Goal: Task Accomplishment & Management: Manage account settings

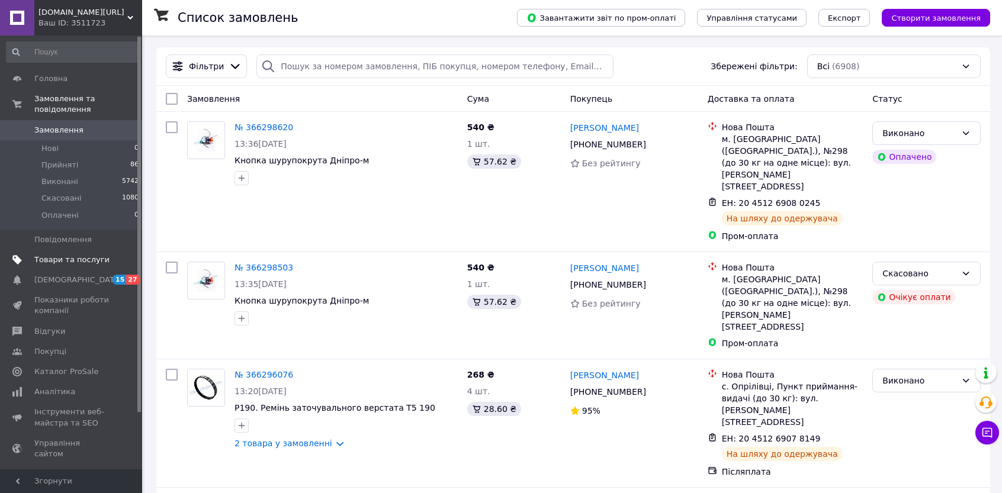
click at [66, 255] on span "Товари та послуги" at bounding box center [71, 260] width 75 height 11
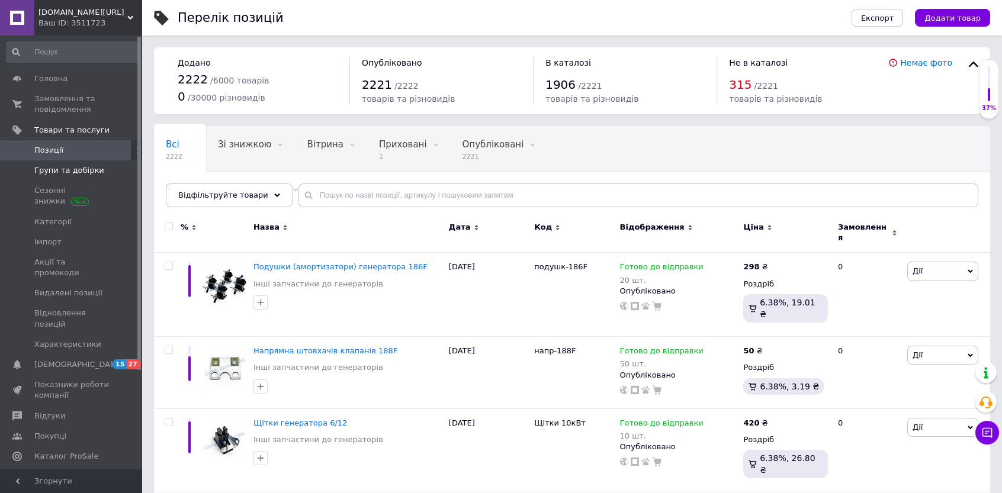
click at [63, 172] on span "Групи та добірки" at bounding box center [69, 170] width 70 height 11
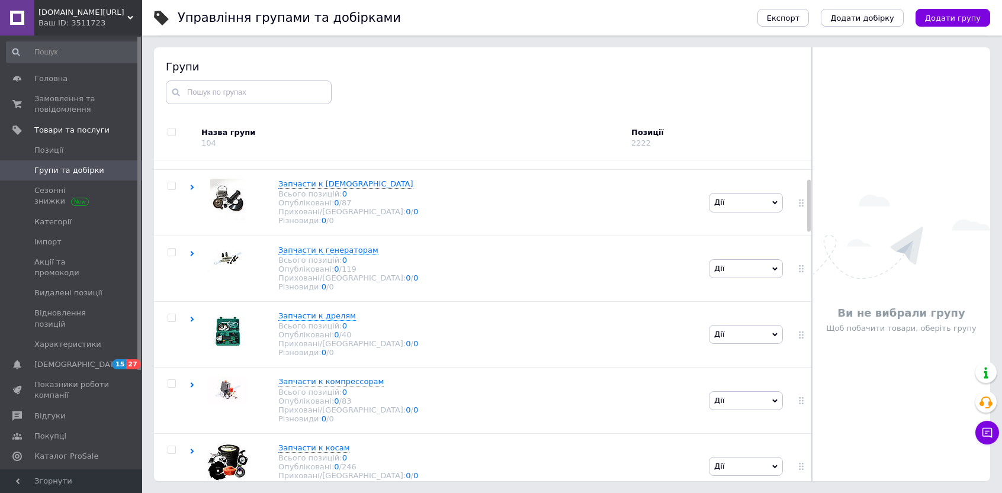
scroll to position [118, 0]
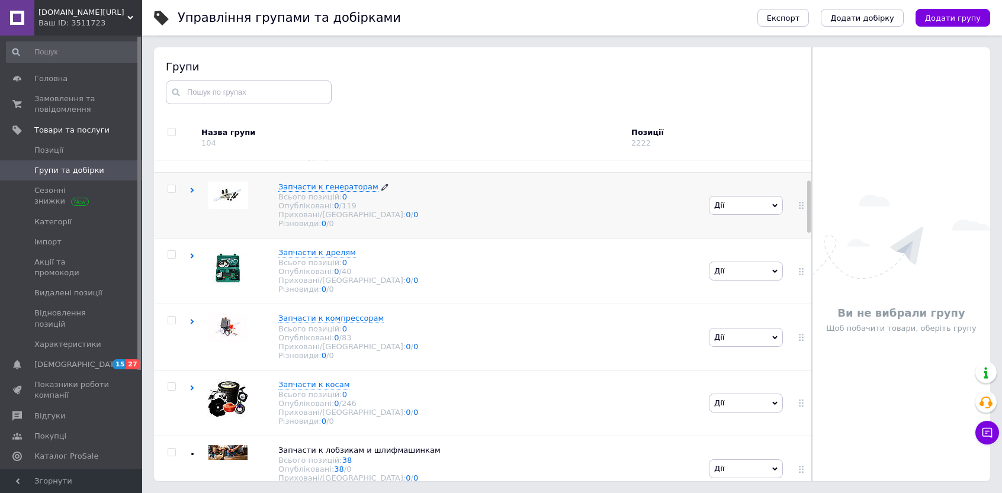
click at [318, 191] on span "Запчасти к генераторам" at bounding box center [328, 186] width 100 height 9
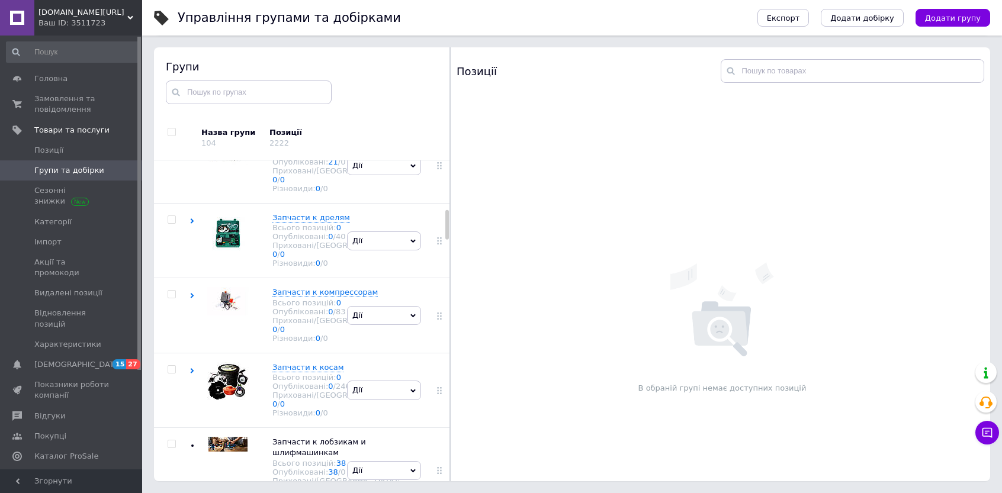
scroll to position [533, 0]
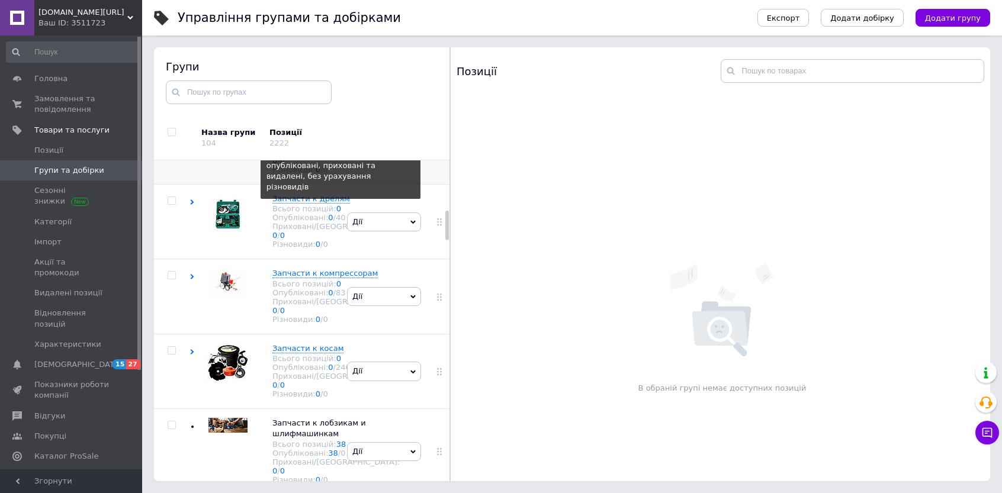
click at [336, 139] on link "21" at bounding box center [341, 134] width 10 height 9
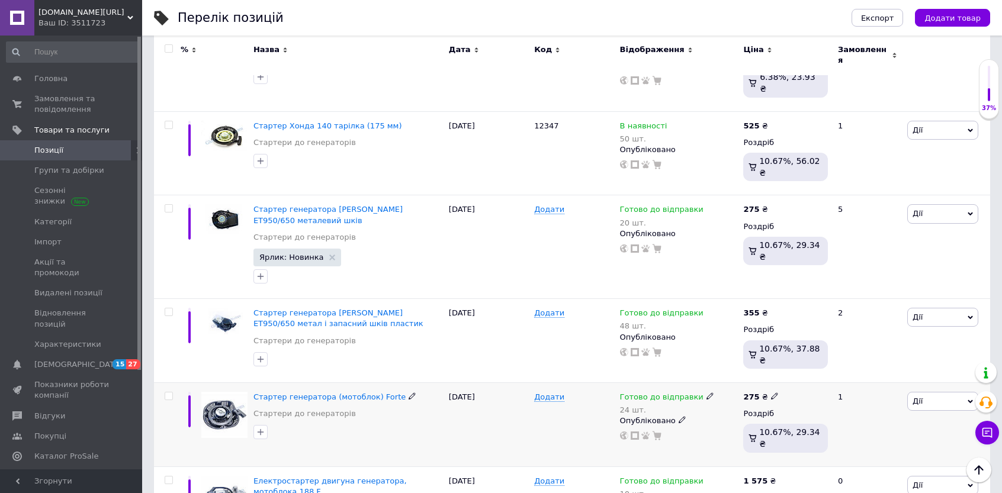
scroll to position [1440, 0]
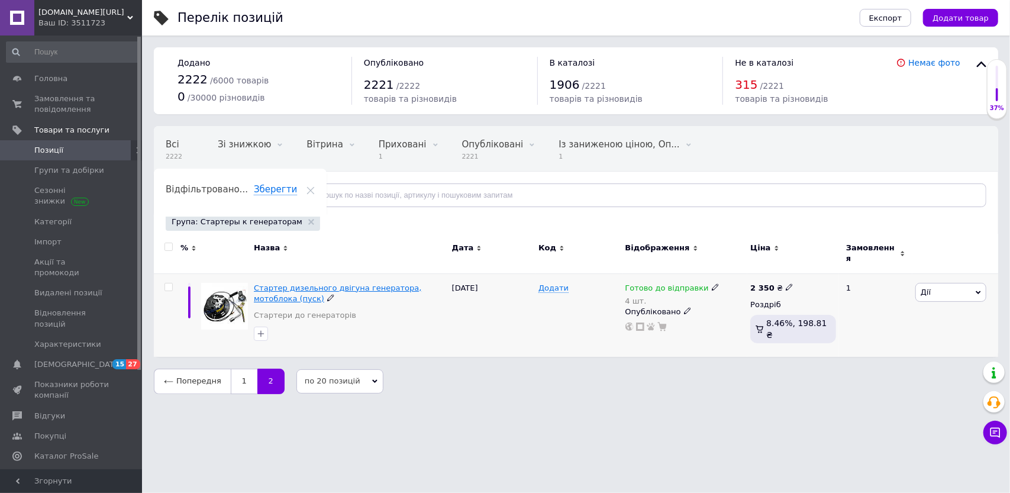
click at [314, 284] on span "Стартер дизельного двігуна генератора, мотоблока (пуск)" at bounding box center [338, 294] width 168 height 20
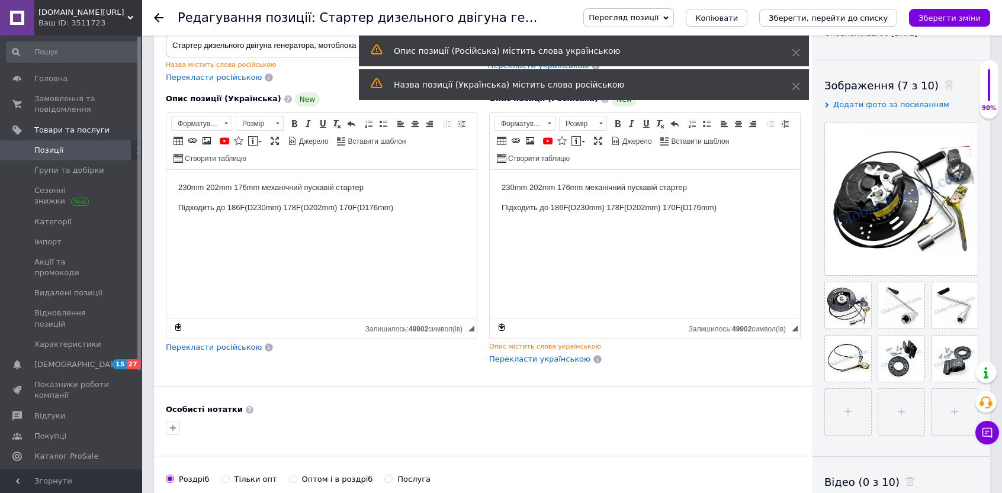
scroll to position [178, 0]
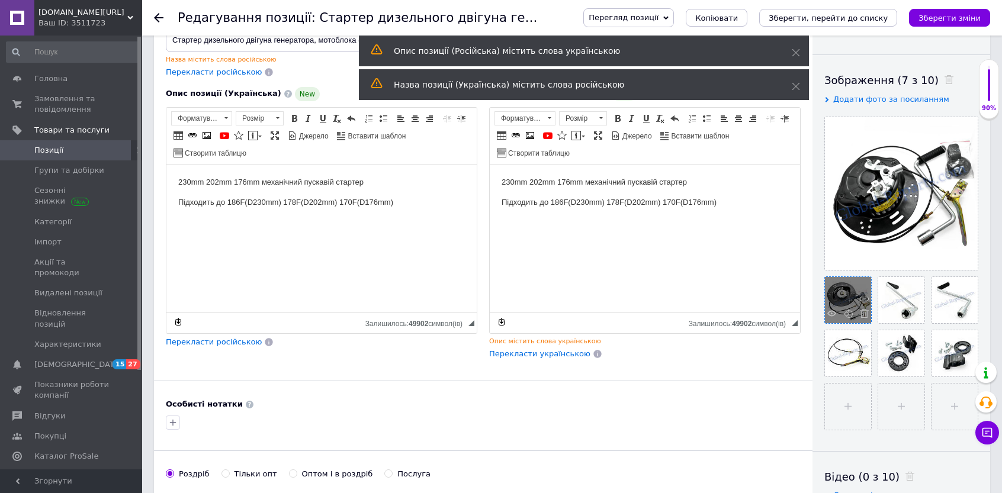
click at [836, 300] on div at bounding box center [848, 300] width 46 height 46
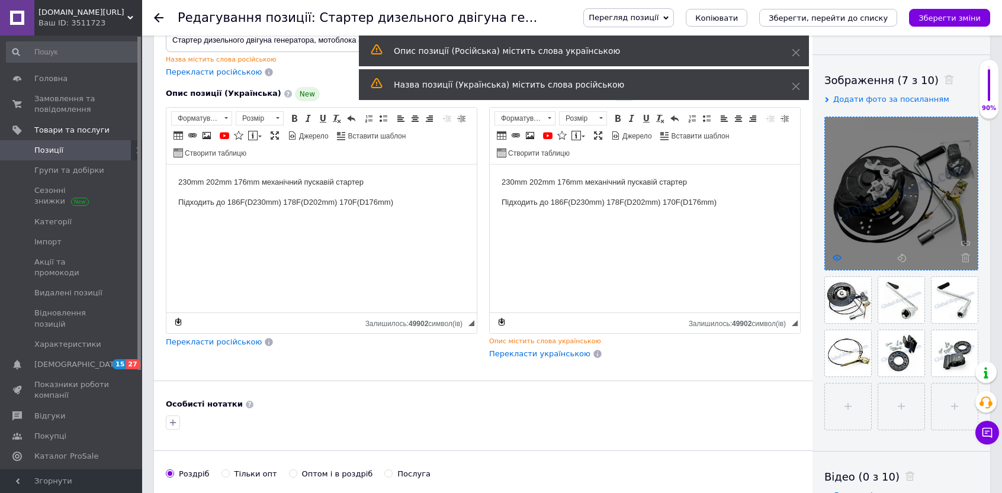
click at [832, 256] on use at bounding box center [836, 258] width 9 height 6
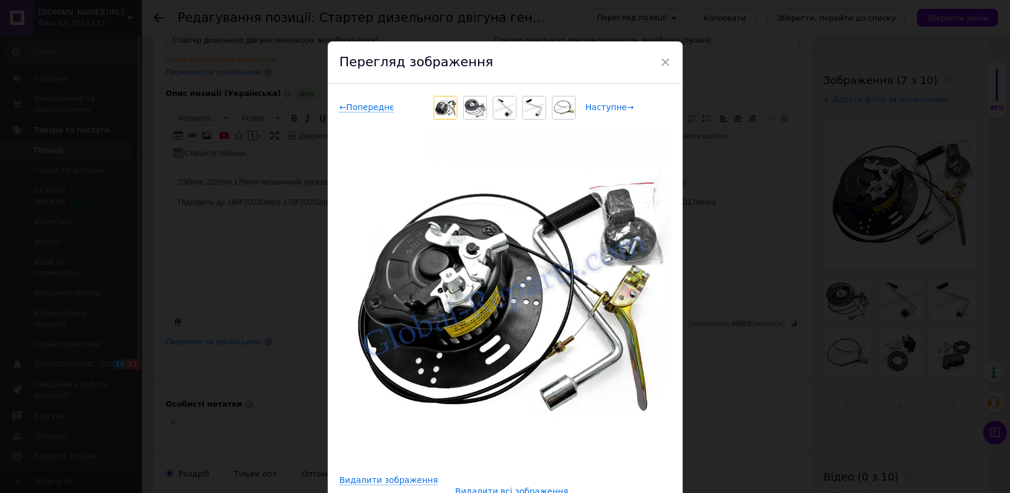
click at [610, 107] on span "Наступне →" at bounding box center [610, 107] width 49 height 10
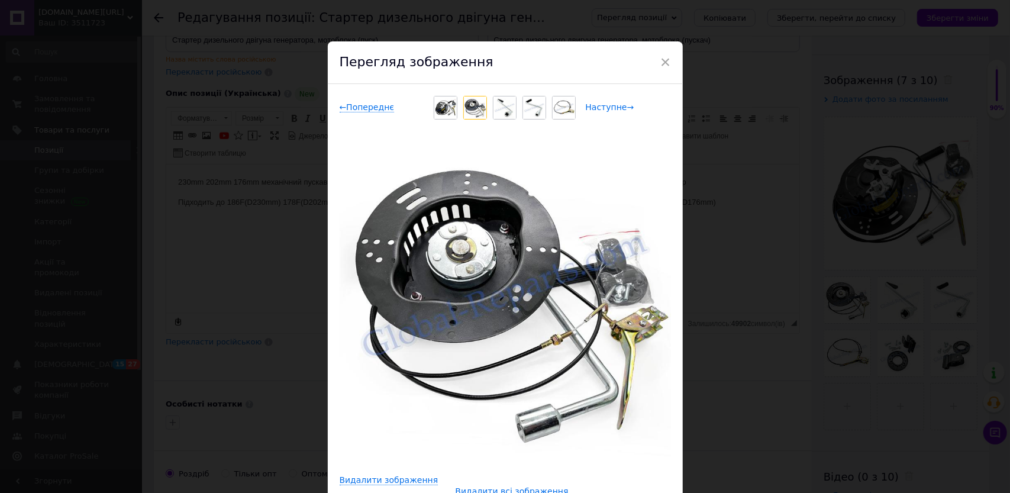
click at [610, 107] on span "Наступне →" at bounding box center [610, 107] width 49 height 10
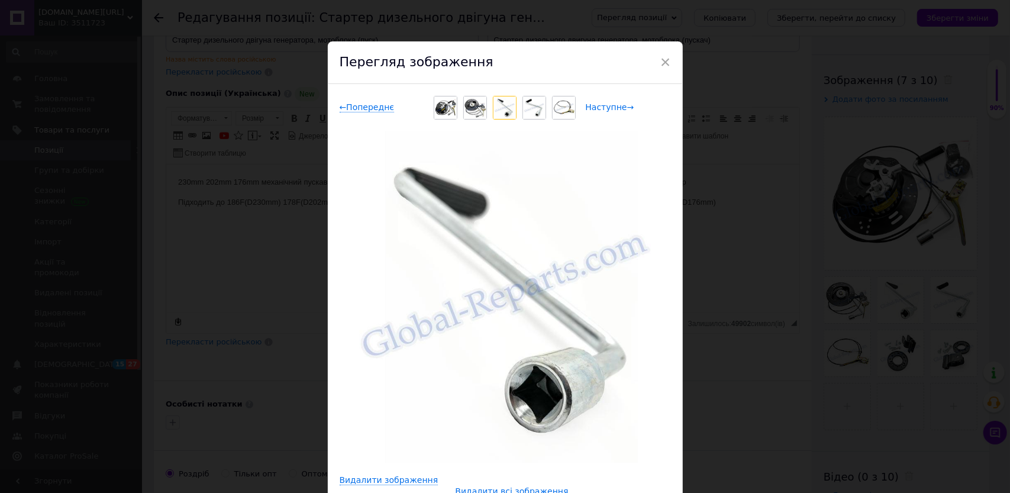
click at [610, 107] on span "Наступне →" at bounding box center [610, 107] width 49 height 10
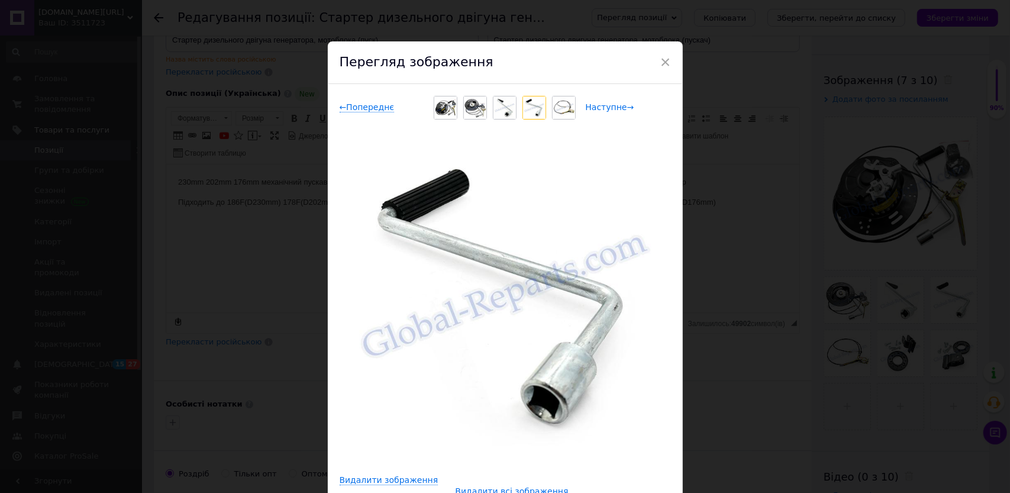
click at [610, 107] on span "Наступне →" at bounding box center [610, 107] width 49 height 10
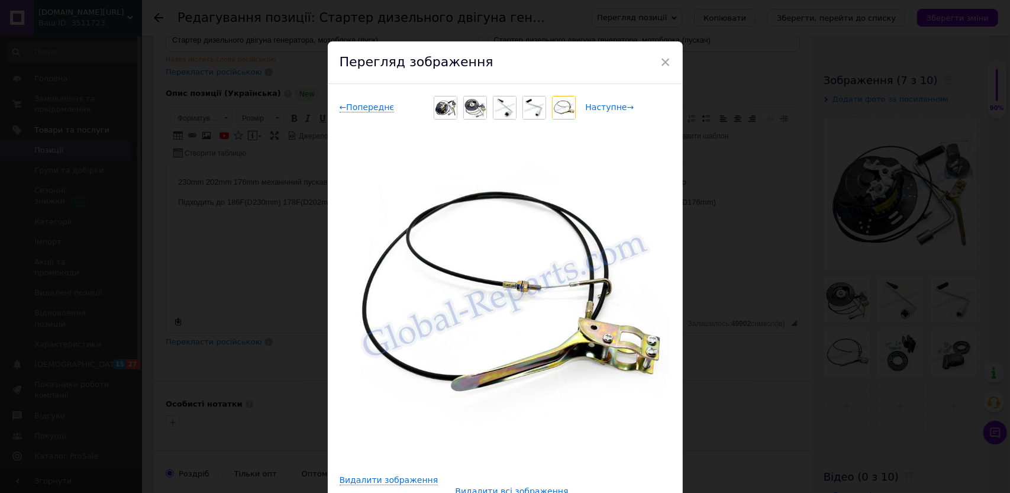
click at [610, 107] on span "Наступне →" at bounding box center [610, 107] width 49 height 10
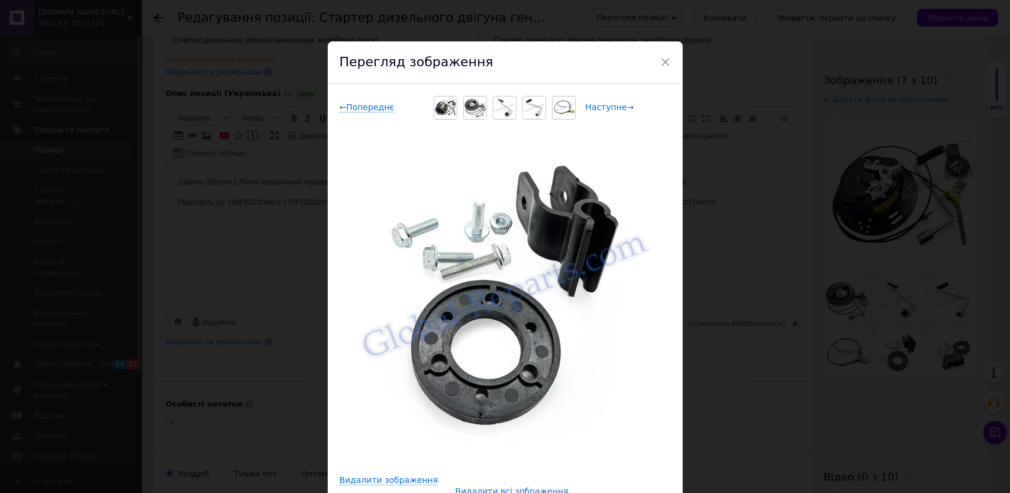
click at [609, 107] on span "Наступне →" at bounding box center [610, 107] width 49 height 10
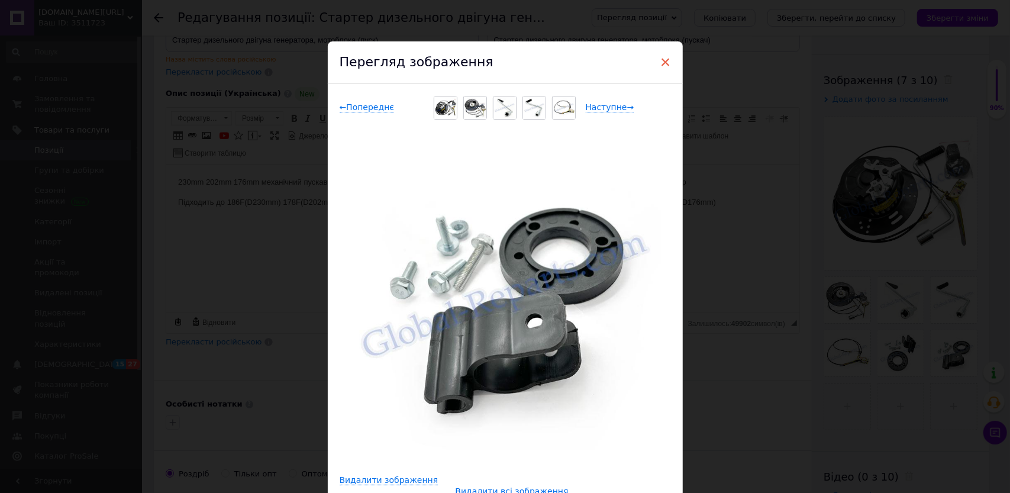
click at [665, 60] on span "×" at bounding box center [666, 62] width 11 height 20
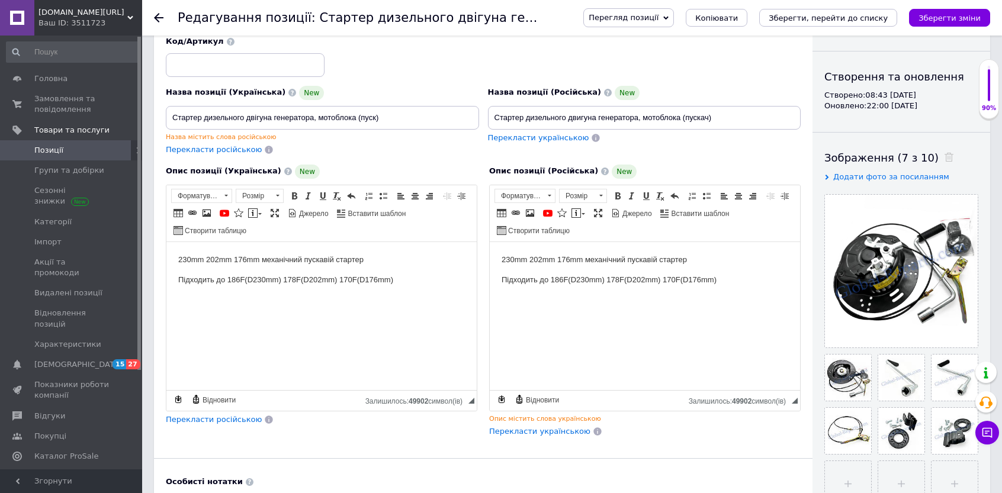
scroll to position [0, 0]
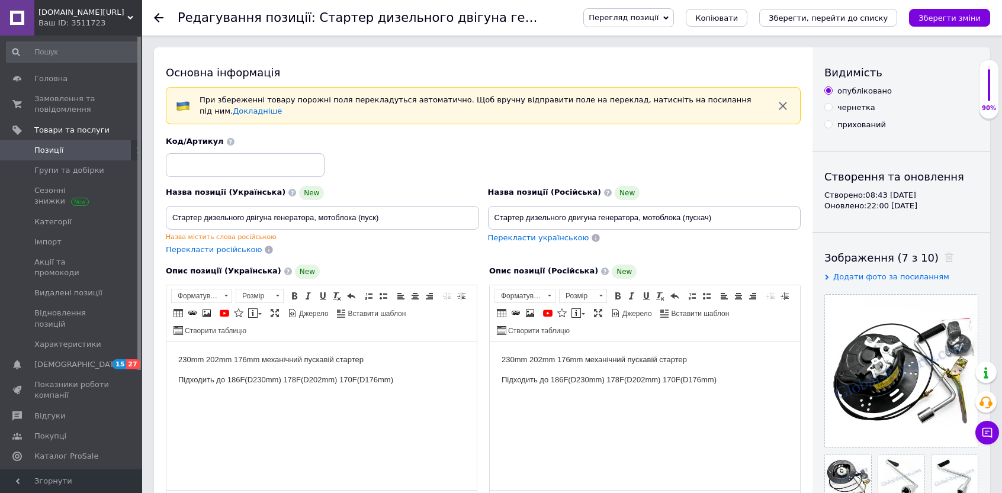
click at [160, 18] on icon at bounding box center [158, 17] width 9 height 9
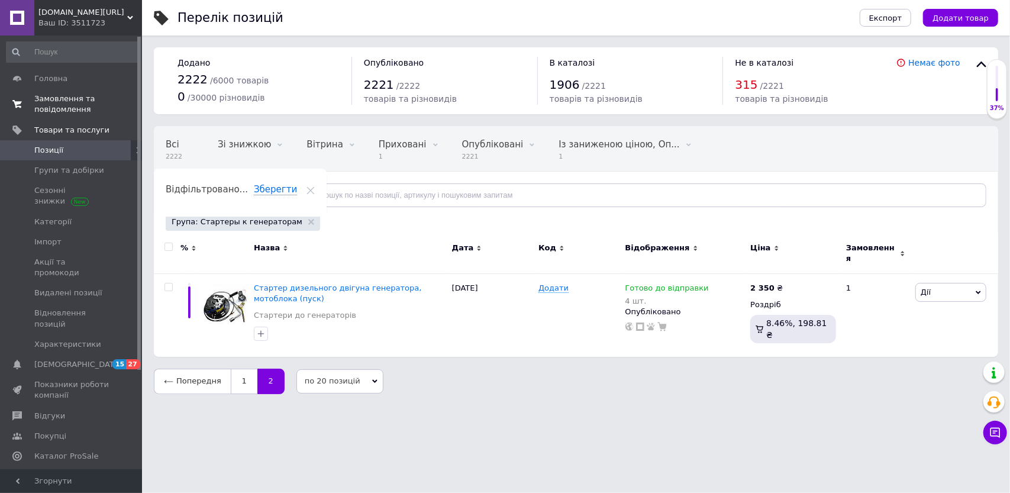
click at [52, 102] on span "Замовлення та повідомлення" at bounding box center [71, 104] width 75 height 21
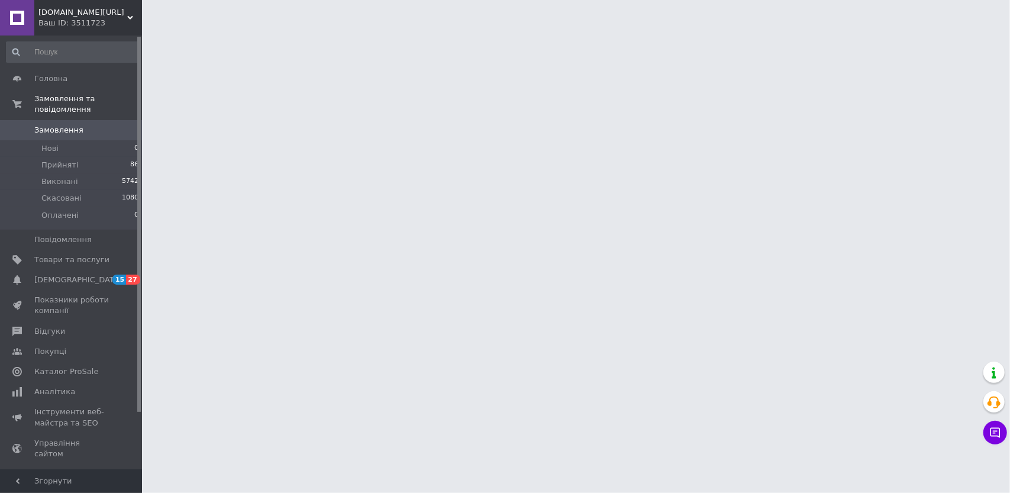
click at [63, 125] on span "Замовлення" at bounding box center [58, 130] width 49 height 11
